Goal: Task Accomplishment & Management: Manage account settings

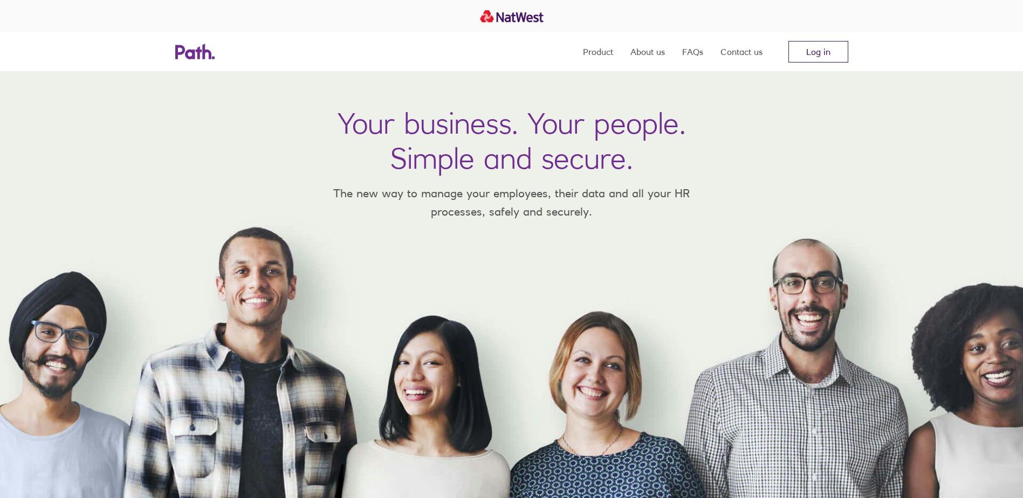
click at [822, 52] on link "Log in" at bounding box center [818, 52] width 60 height 22
click at [827, 52] on link "Log in" at bounding box center [818, 52] width 60 height 22
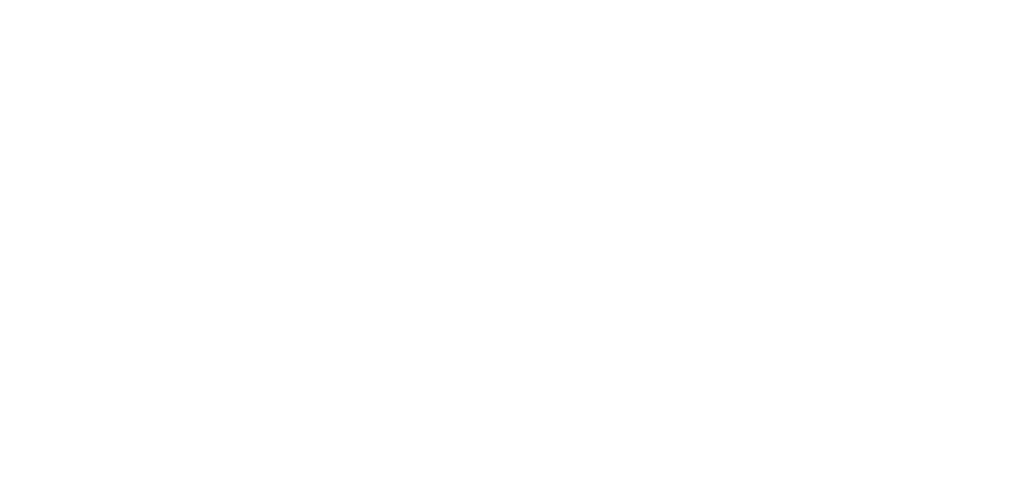
click at [241, 174] on div at bounding box center [515, 249] width 1031 height 498
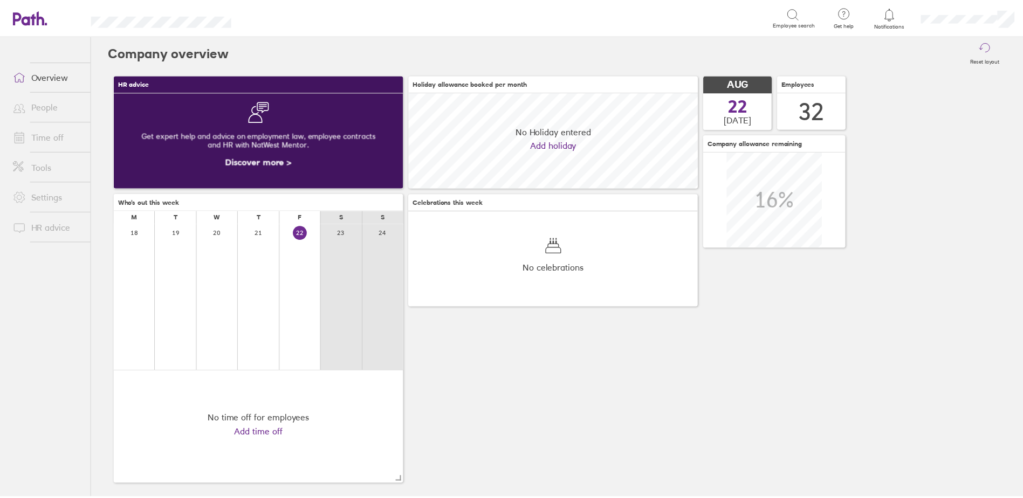
scroll to position [96, 292]
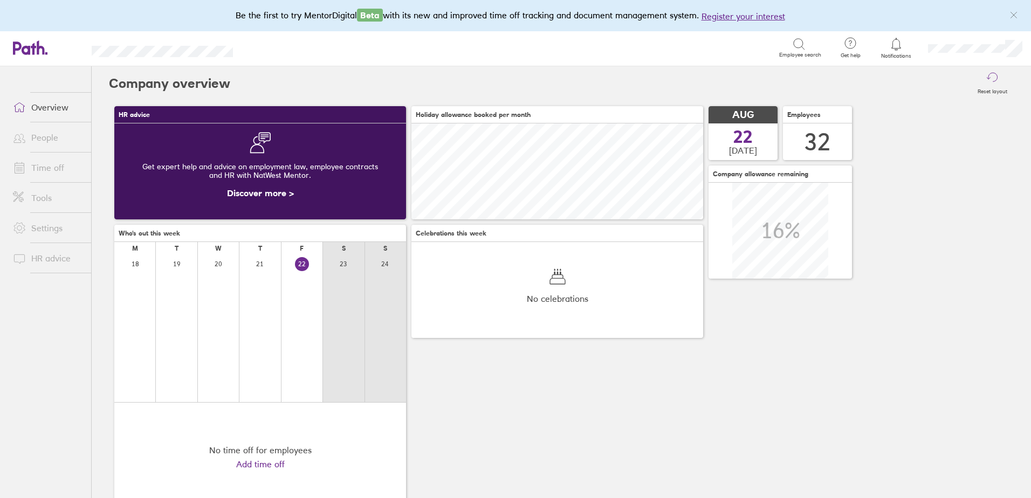
click at [51, 165] on link "Time off" at bounding box center [47, 168] width 87 height 22
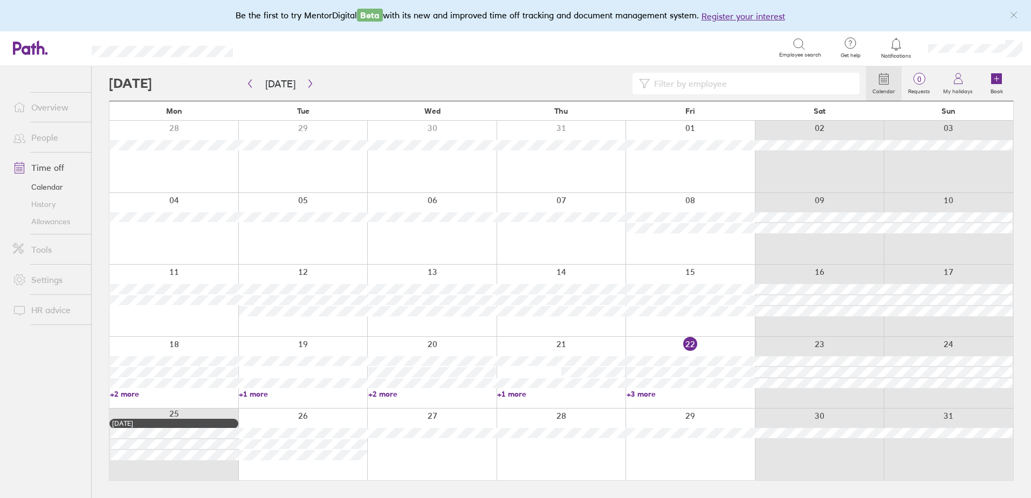
click at [513, 395] on link "+1 more" at bounding box center [561, 394] width 128 height 10
click at [708, 481] on main "Today August 2025 Mon Tue Wed Thu Fri Sat Sun 28 29 30 31 01 02 03 04 05 06 07 …" at bounding box center [561, 282] width 905 height 432
click at [635, 394] on link "+3 more" at bounding box center [690, 394] width 128 height 10
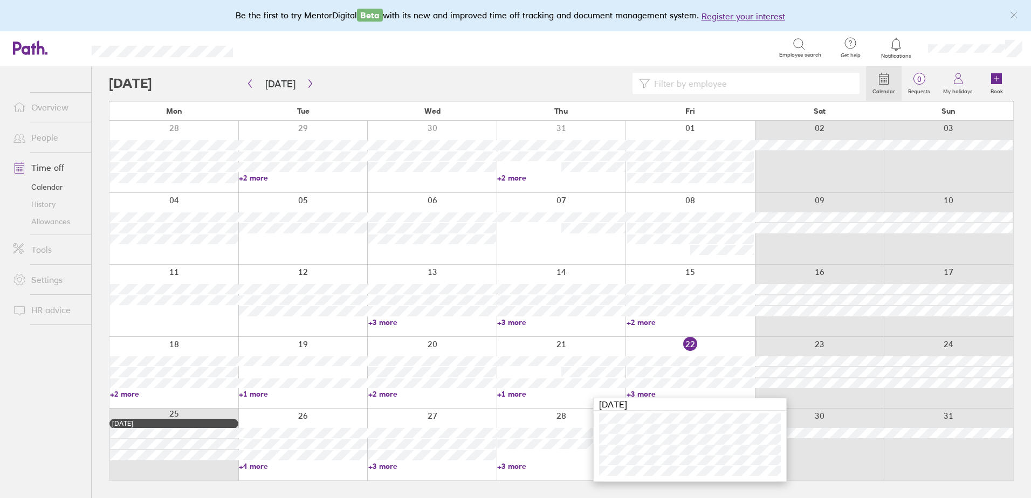
click at [251, 465] on link "+4 more" at bounding box center [303, 466] width 128 height 10
click at [258, 465] on link "+4 more" at bounding box center [303, 466] width 128 height 10
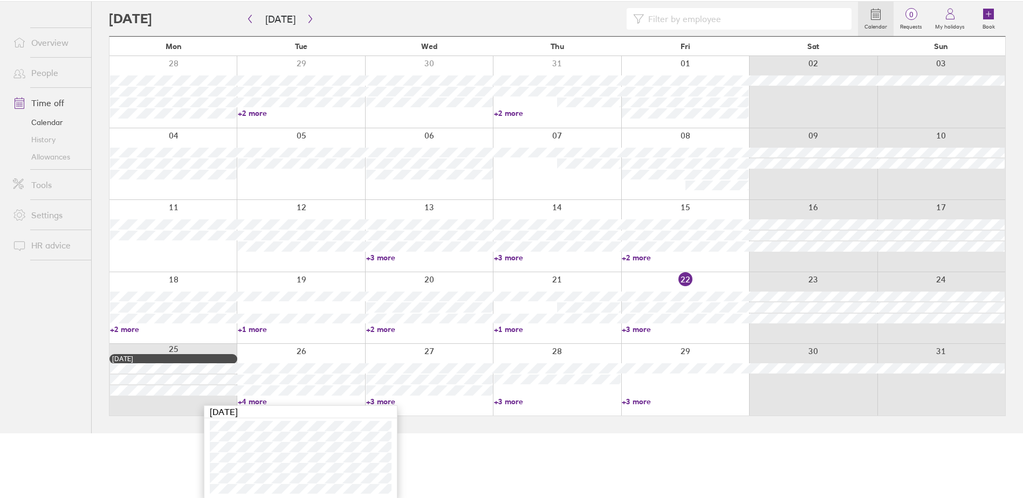
scroll to position [66, 0]
click at [456, 432] on html "Be the first to try MentorDigital Beta with its new and improved time off track…" at bounding box center [511, 183] width 1023 height 498
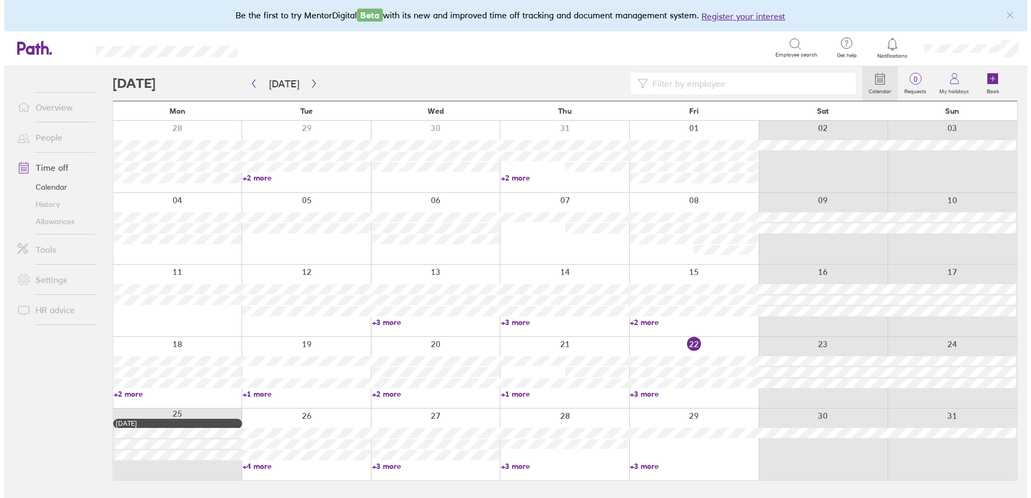
scroll to position [0, 0]
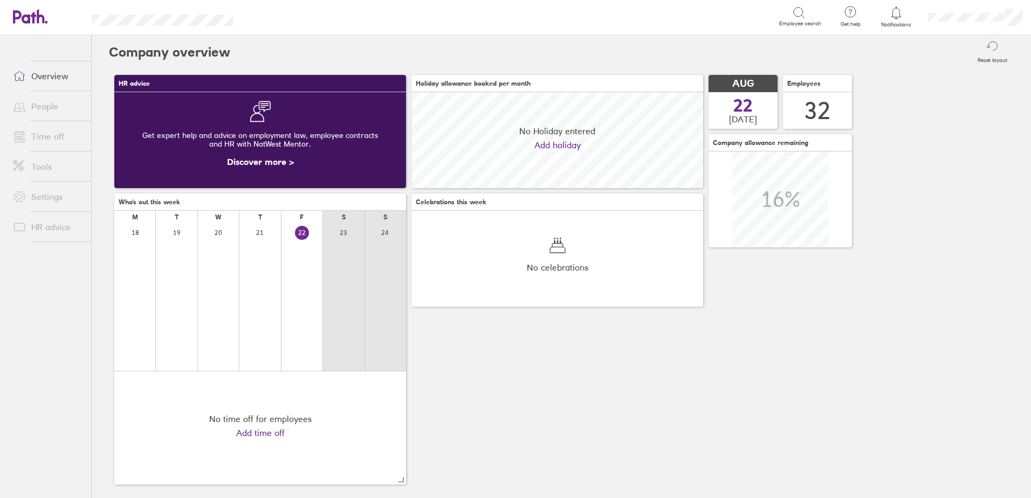
scroll to position [96, 292]
click at [52, 136] on link "Time off" at bounding box center [47, 137] width 87 height 22
